Goal: Task Accomplishment & Management: Complete application form

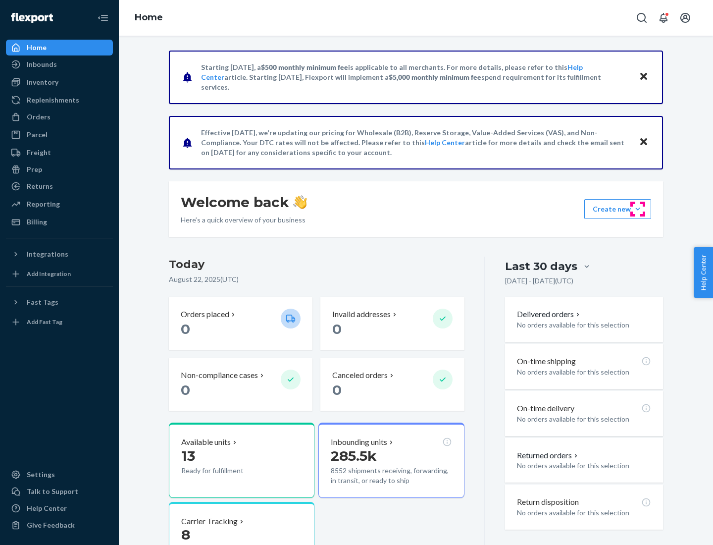
click at [638, 209] on button "Create new Create new inbound Create new order Create new product" at bounding box center [618, 209] width 67 height 20
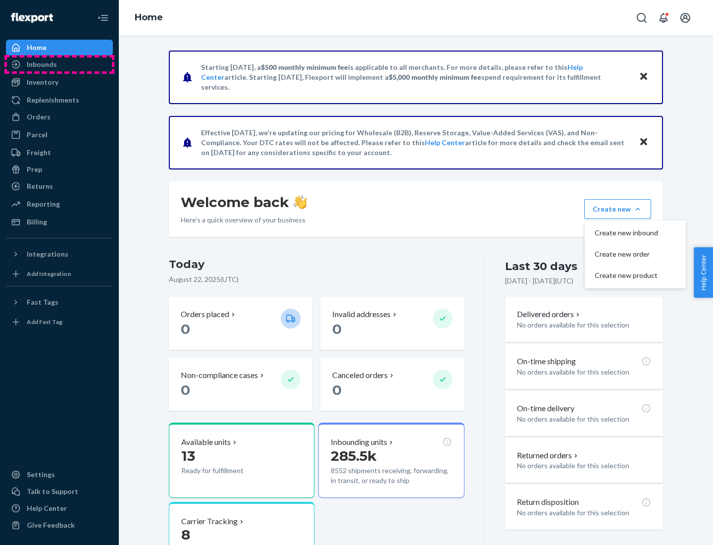
click at [59, 64] on div "Inbounds" at bounding box center [59, 64] width 105 height 14
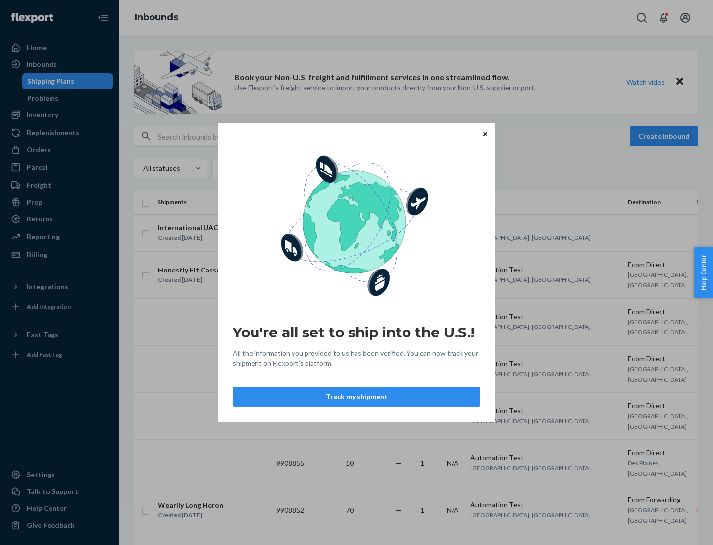
click at [357, 397] on button "Track my shipment" at bounding box center [357, 397] width 248 height 20
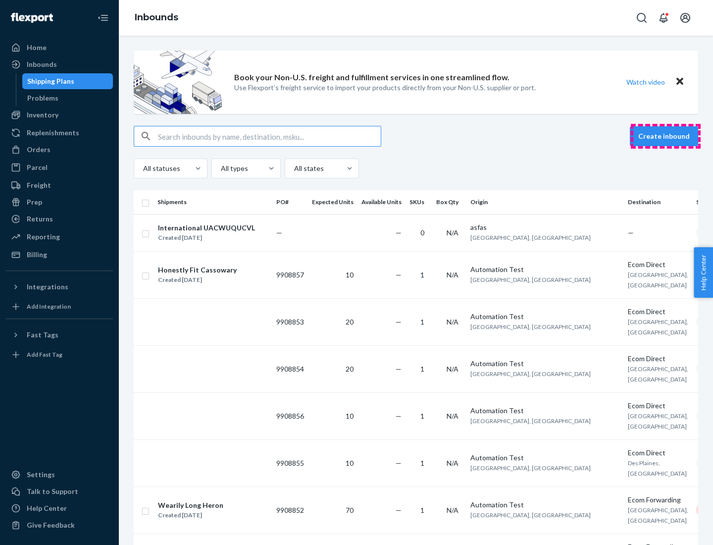
click at [666, 136] on button "Create inbound" at bounding box center [664, 136] width 68 height 20
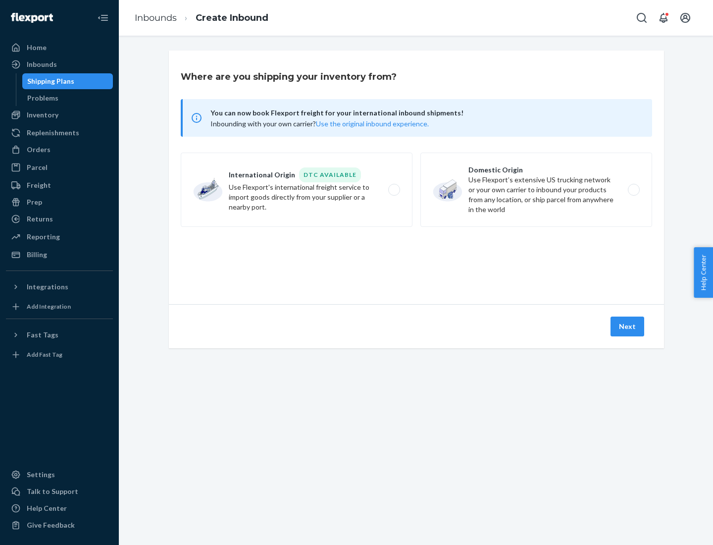
click at [297, 190] on label "International Origin DTC Available Use Flexport's international freight service…" at bounding box center [297, 190] width 232 height 74
click at [394, 190] on input "International Origin DTC Available Use Flexport's international freight service…" at bounding box center [397, 190] width 6 height 6
radio input "true"
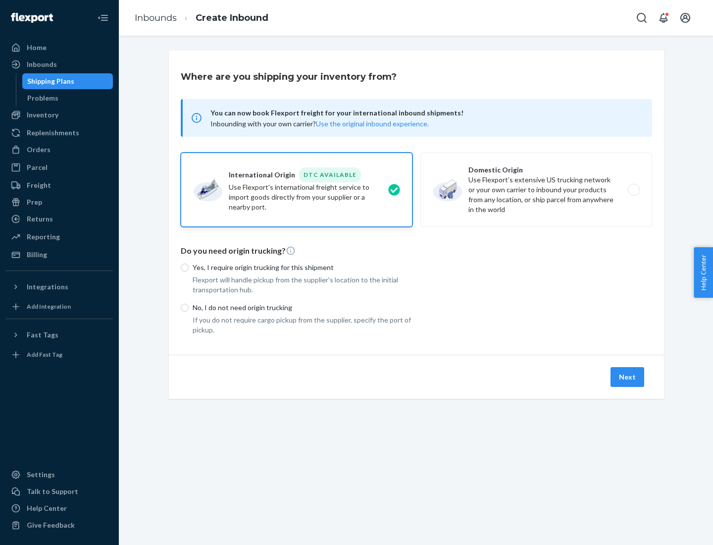
click at [303, 307] on p "No, I do not need origin trucking" at bounding box center [303, 308] width 220 height 10
click at [189, 307] on input "No, I do not need origin trucking" at bounding box center [185, 308] width 8 height 8
radio input "true"
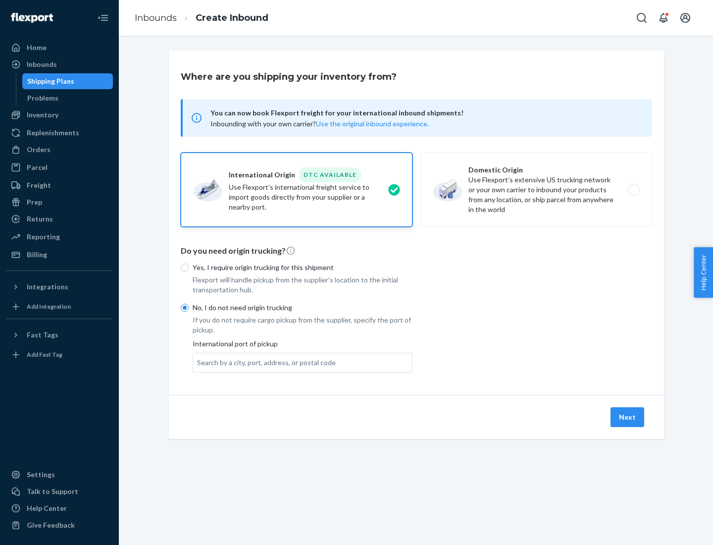
click at [264, 362] on div "Search by a city, port, address, or postal code" at bounding box center [266, 363] width 139 height 10
click at [198, 362] on input "Search by a city, port, address, or postal code" at bounding box center [197, 363] width 1 height 10
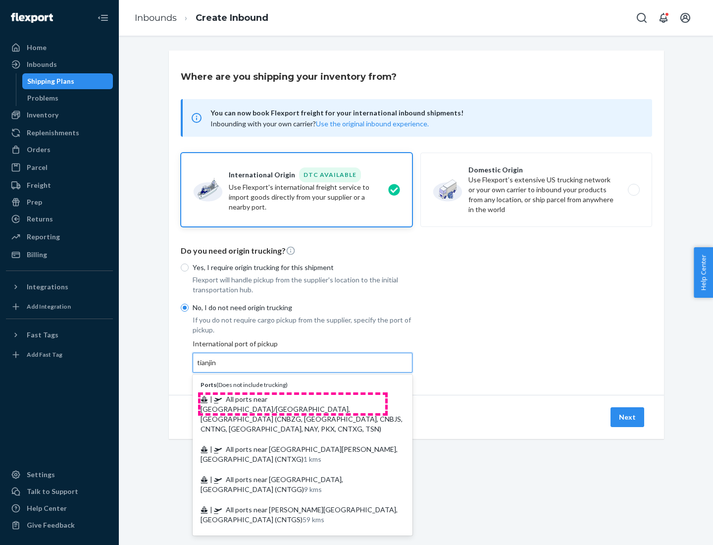
click at [293, 399] on span "| All ports near [GEOGRAPHIC_DATA]/[GEOGRAPHIC_DATA], [GEOGRAPHIC_DATA] (CNBZG,…" at bounding box center [302, 414] width 202 height 38
click at [217, 368] on input "tianjin" at bounding box center [207, 363] width 20 height 10
type input "All ports near [GEOGRAPHIC_DATA]/[GEOGRAPHIC_DATA], [GEOGRAPHIC_DATA] (CNBZG, […"
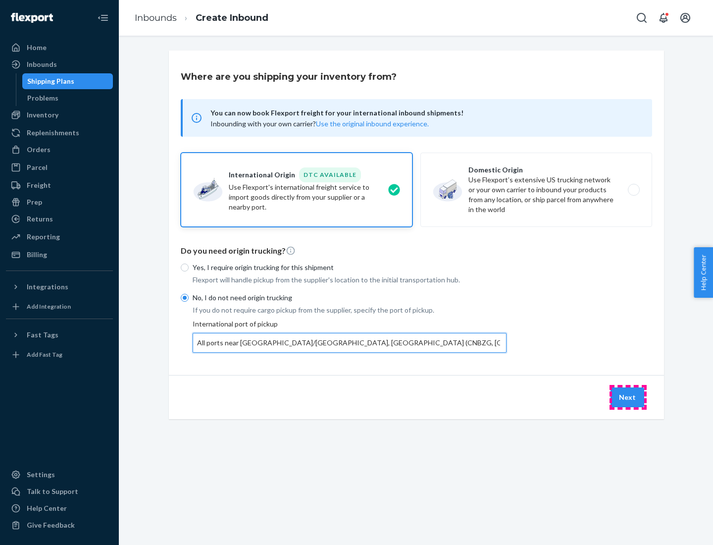
click at [628, 397] on button "Next" at bounding box center [628, 397] width 34 height 20
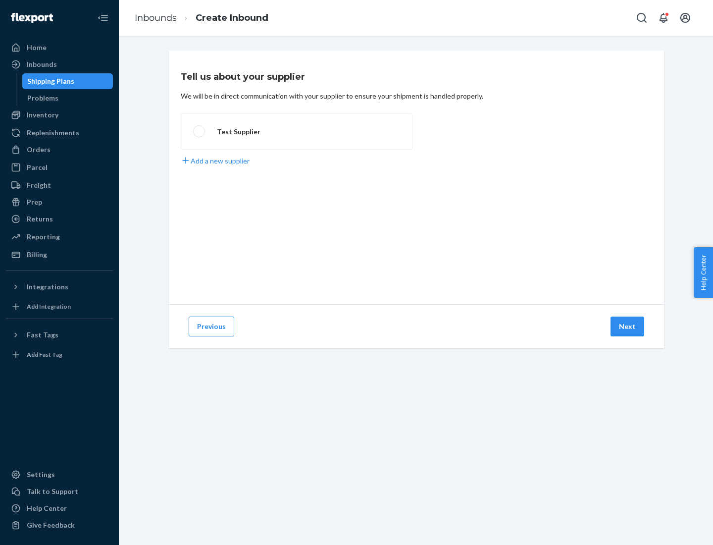
click at [297, 131] on label "Test Supplier" at bounding box center [297, 131] width 232 height 37
click at [200, 131] on input "Test Supplier" at bounding box center [196, 131] width 6 height 6
radio input "true"
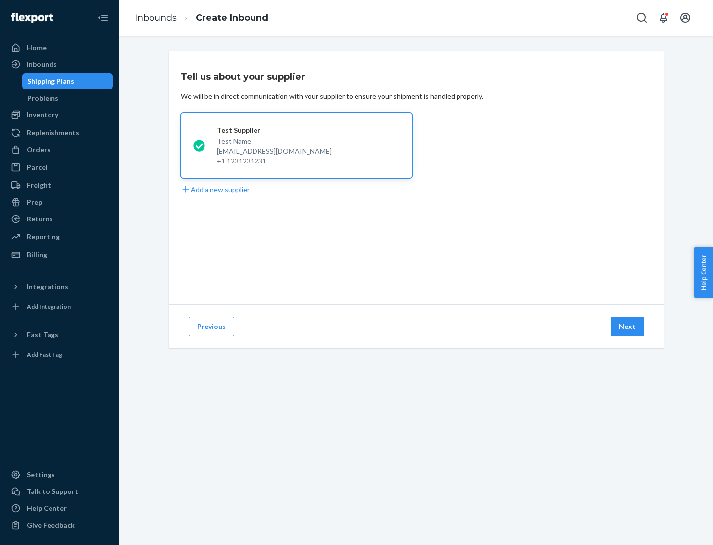
click at [628, 326] on button "Next" at bounding box center [628, 327] width 34 height 20
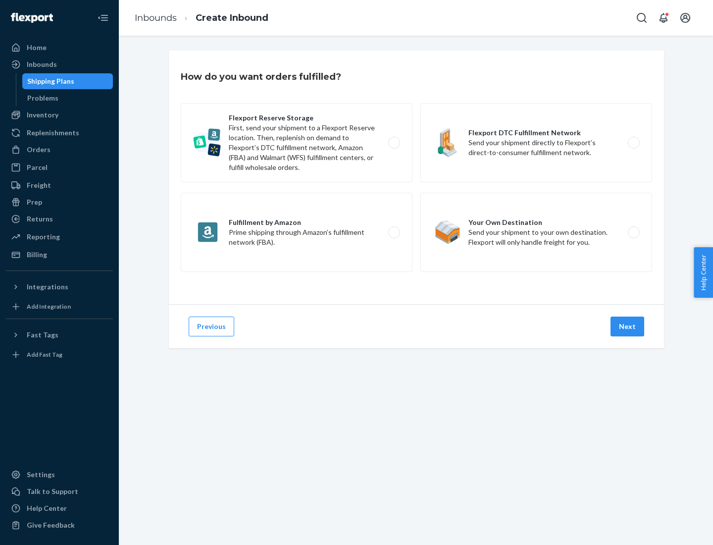
click at [297, 143] on label "Flexport Reserve Storage First, send your shipment to a Flexport Reserve locati…" at bounding box center [297, 142] width 232 height 79
click at [394, 143] on input "Flexport Reserve Storage First, send your shipment to a Flexport Reserve locati…" at bounding box center [397, 143] width 6 height 6
radio input "true"
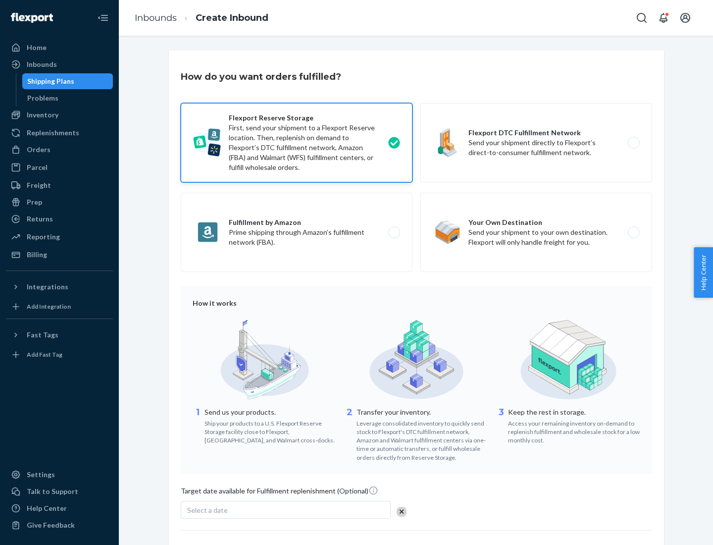
scroll to position [81, 0]
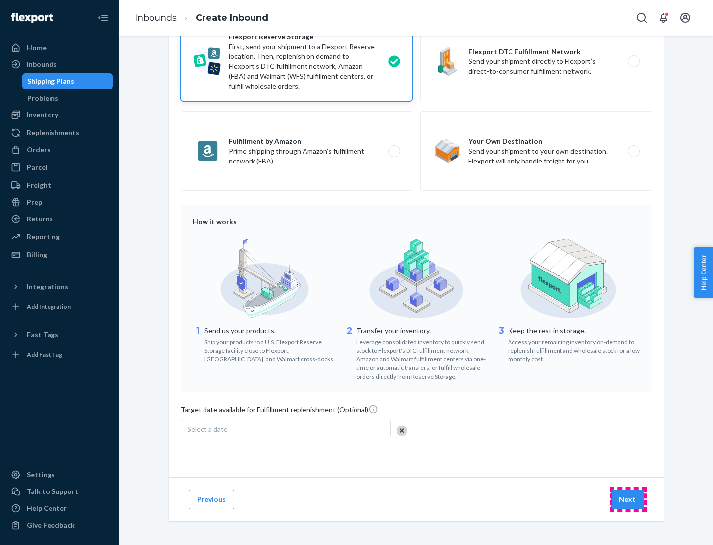
click at [628, 499] on button "Next" at bounding box center [628, 499] width 34 height 20
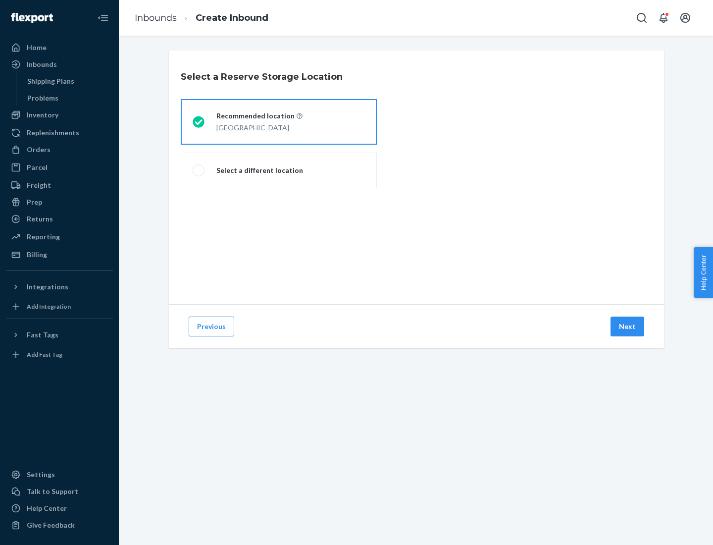
click at [279, 122] on div "[GEOGRAPHIC_DATA]" at bounding box center [259, 127] width 86 height 12
click at [199, 122] on input "Recommended location [GEOGRAPHIC_DATA]" at bounding box center [196, 122] width 6 height 6
click at [628, 326] on button "Next" at bounding box center [628, 327] width 34 height 20
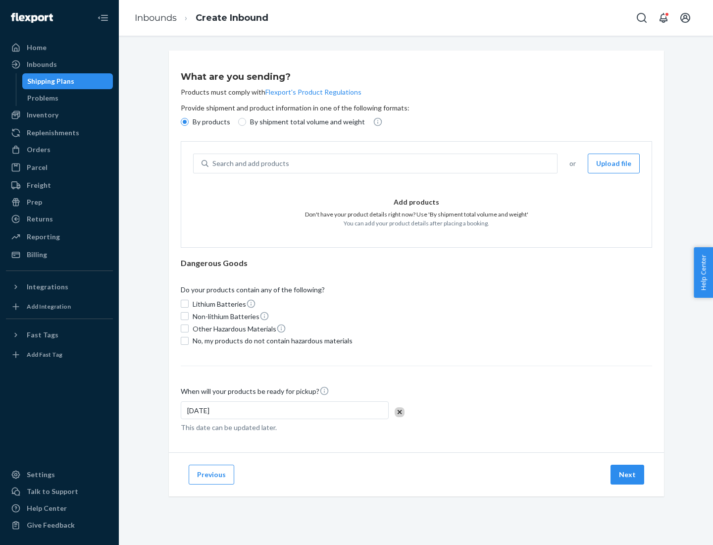
click at [383, 163] on div "Search and add products" at bounding box center [383, 164] width 349 height 18
click at [213, 163] on input "Search and add products" at bounding box center [213, 164] width 1 height 10
click at [241, 122] on input "By shipment total volume and weight" at bounding box center [242, 122] width 8 height 8
radio input "true"
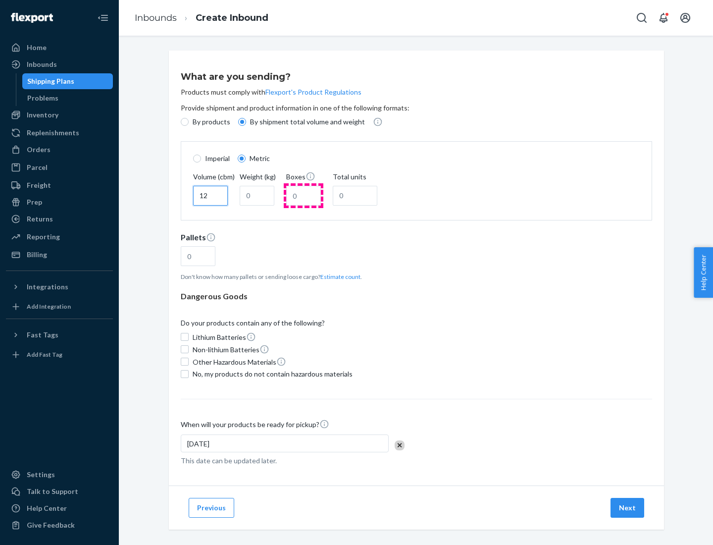
type input "12"
type input "22"
type input "222"
type input "121"
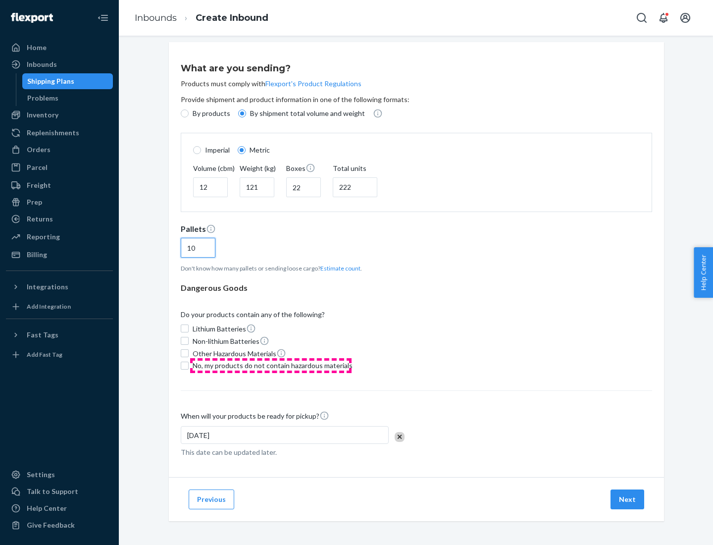
type input "10"
click at [271, 365] on span "No, my products do not contain hazardous materials" at bounding box center [273, 366] width 160 height 10
click at [189, 365] on input "No, my products do not contain hazardous materials" at bounding box center [185, 366] width 8 height 8
checkbox input "true"
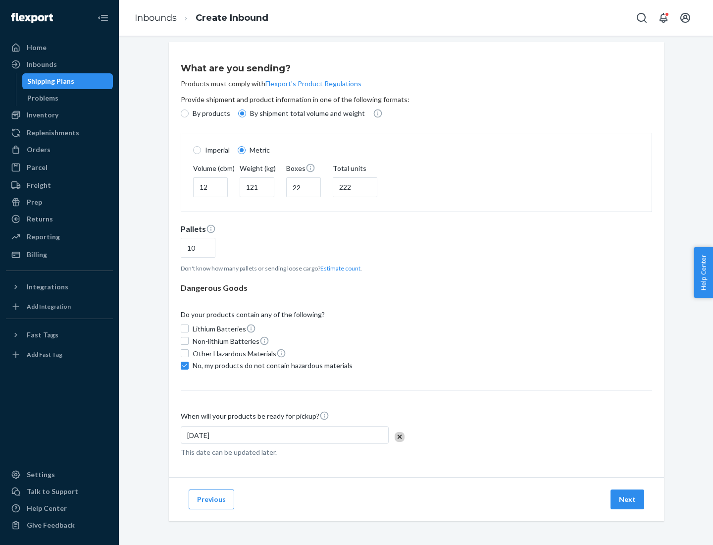
click at [628, 499] on button "Next" at bounding box center [628, 499] width 34 height 20
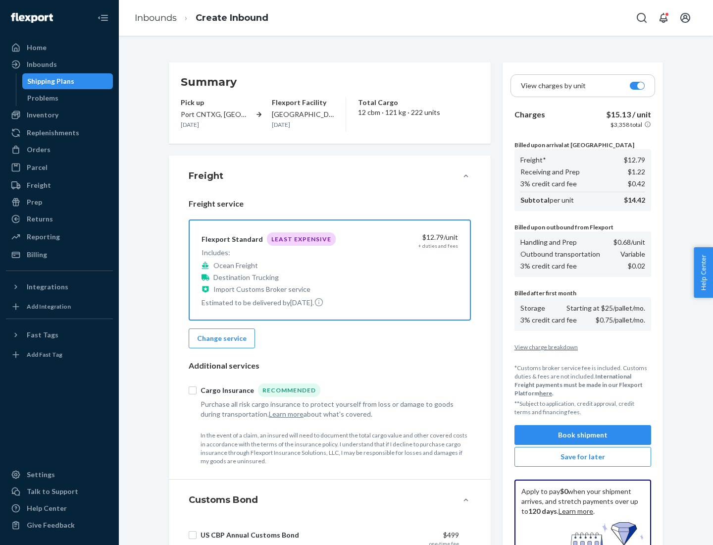
scroll to position [145, 0]
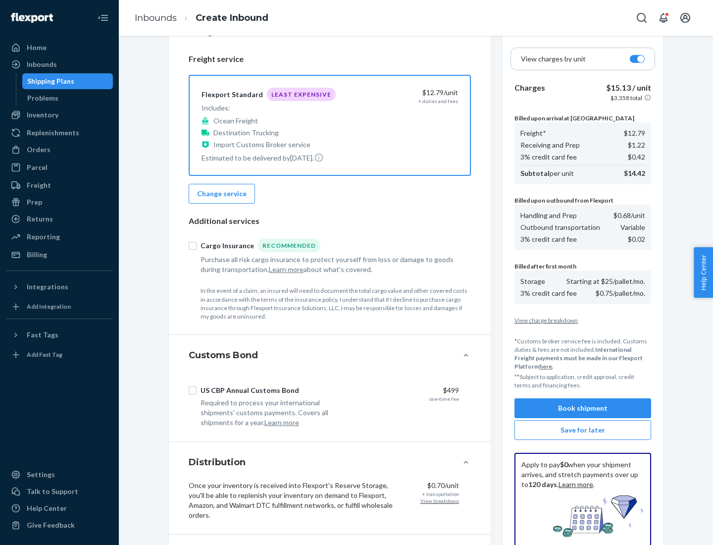
click at [583, 408] on button "Book shipment" at bounding box center [583, 408] width 137 height 20
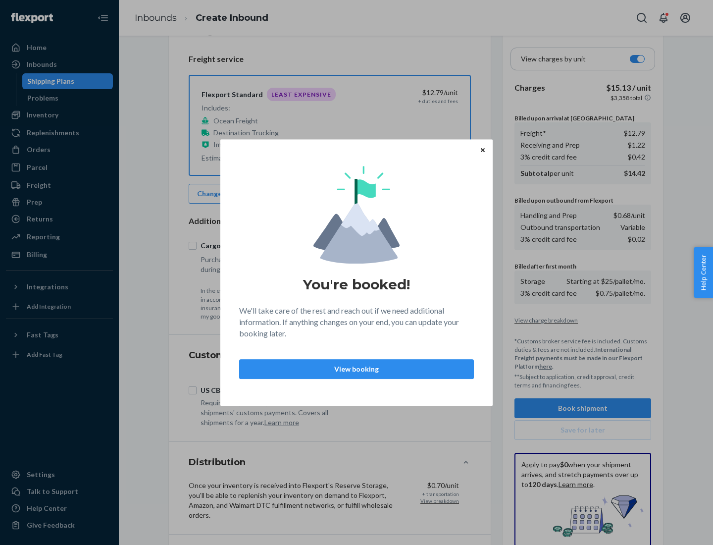
click at [357, 369] on p "View booking" at bounding box center [357, 369] width 218 height 10
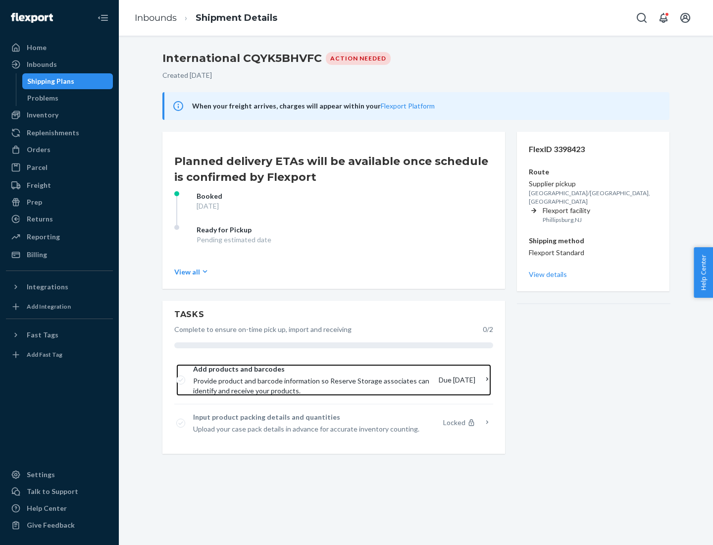
click at [313, 380] on span "Provide product and barcode information so Reserve Storage associates can ident…" at bounding box center [312, 386] width 238 height 20
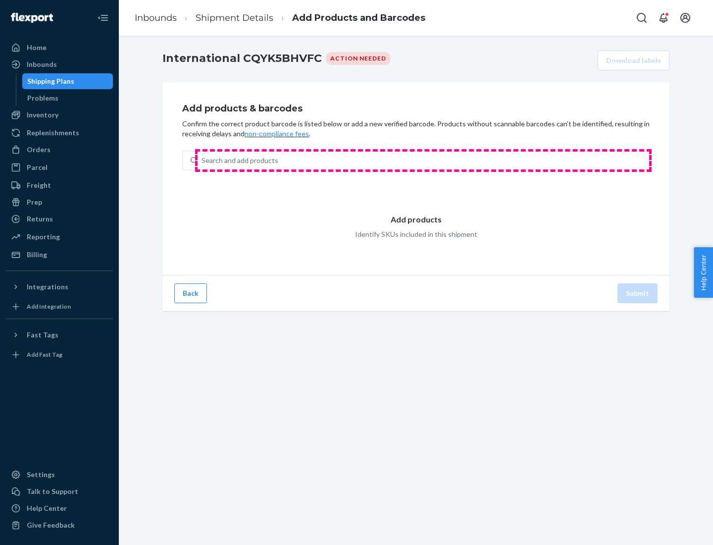
click at [424, 160] on div "Search and add products" at bounding box center [424, 161] width 452 height 18
click at [203, 160] on input "Search and add products" at bounding box center [202, 161] width 1 height 10
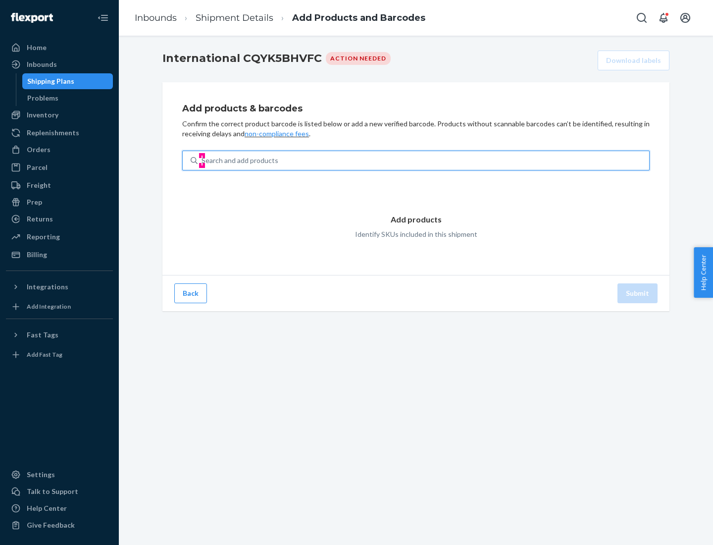
type input "test"
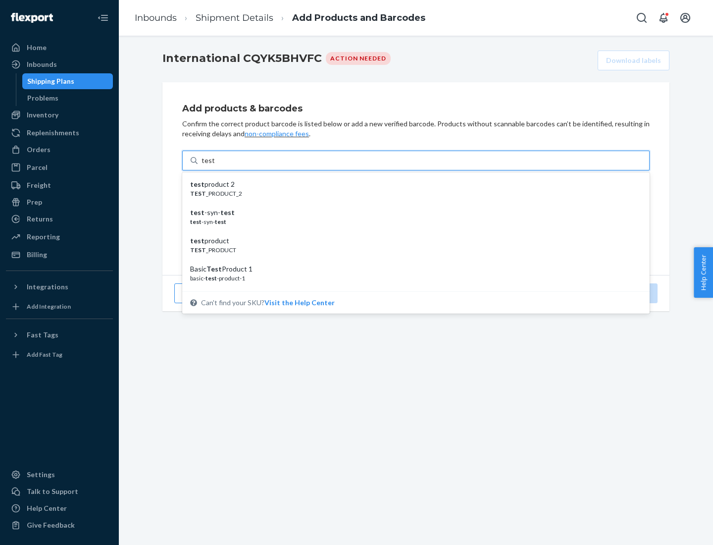
scroll to position [37, 0]
click at [412, 232] on div "Basic Test Product 1" at bounding box center [412, 232] width 444 height 10
click at [214, 165] on input "test" at bounding box center [208, 161] width 13 height 10
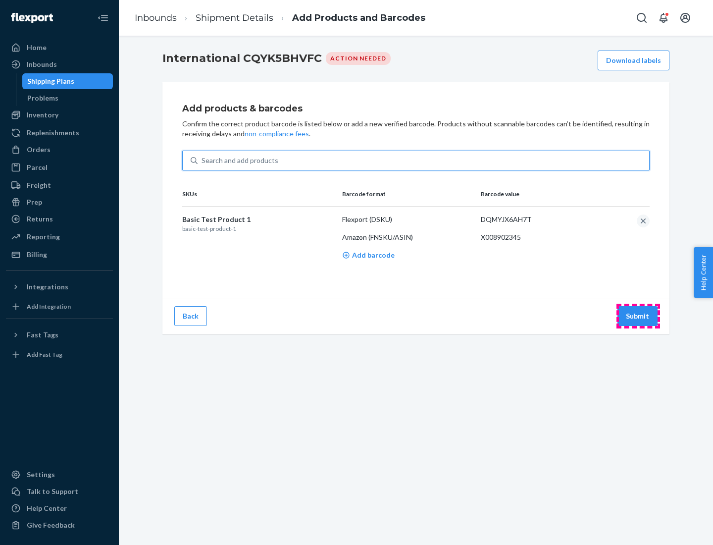
click at [638, 316] on button "Submit" at bounding box center [638, 316] width 40 height 20
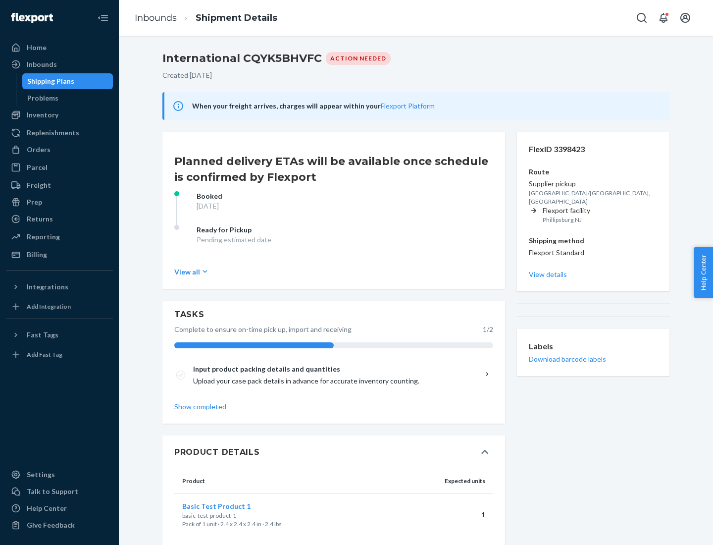
scroll to position [17, 0]
